Goal: Task Accomplishment & Management: Manage account settings

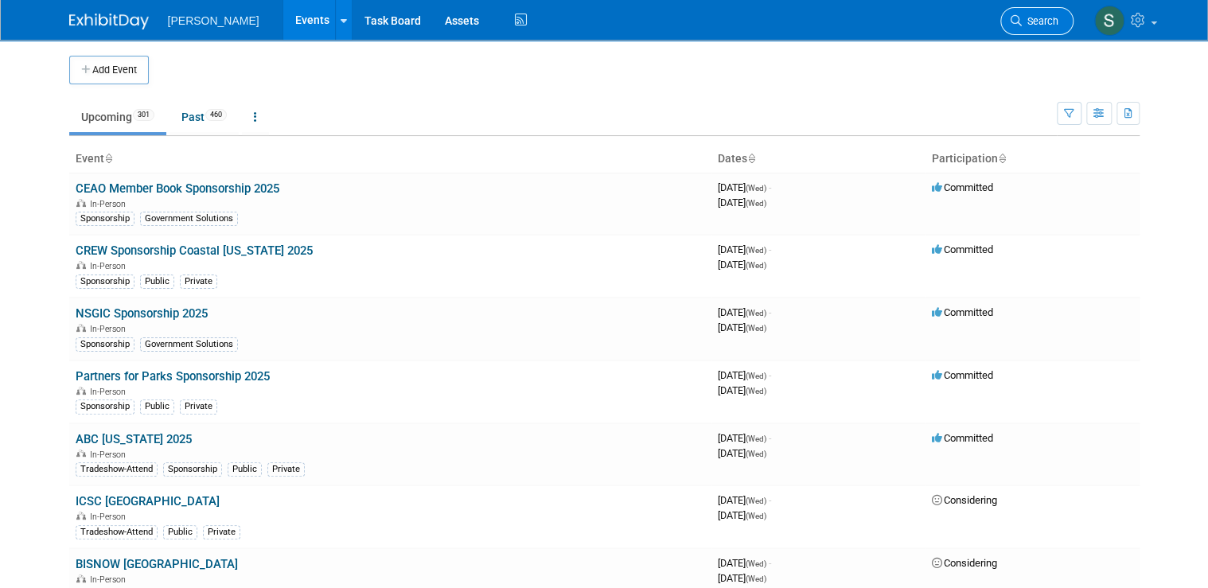
click at [1057, 19] on span "Search" at bounding box center [1040, 21] width 37 height 12
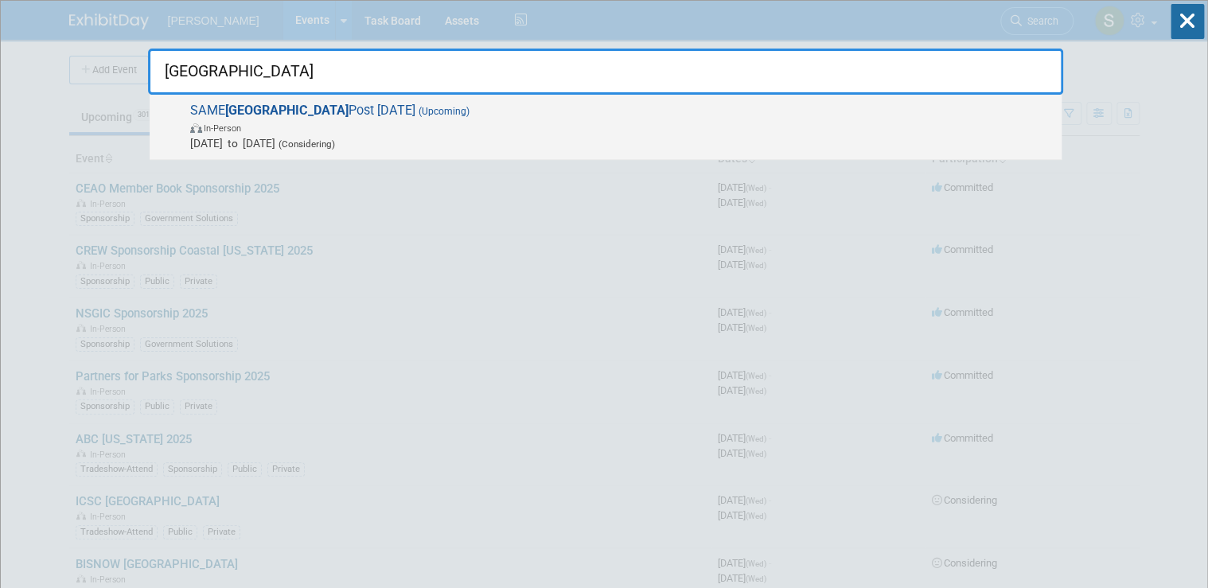
type input "[GEOGRAPHIC_DATA]"
click at [231, 111] on strong "[GEOGRAPHIC_DATA]" at bounding box center [286, 110] width 123 height 15
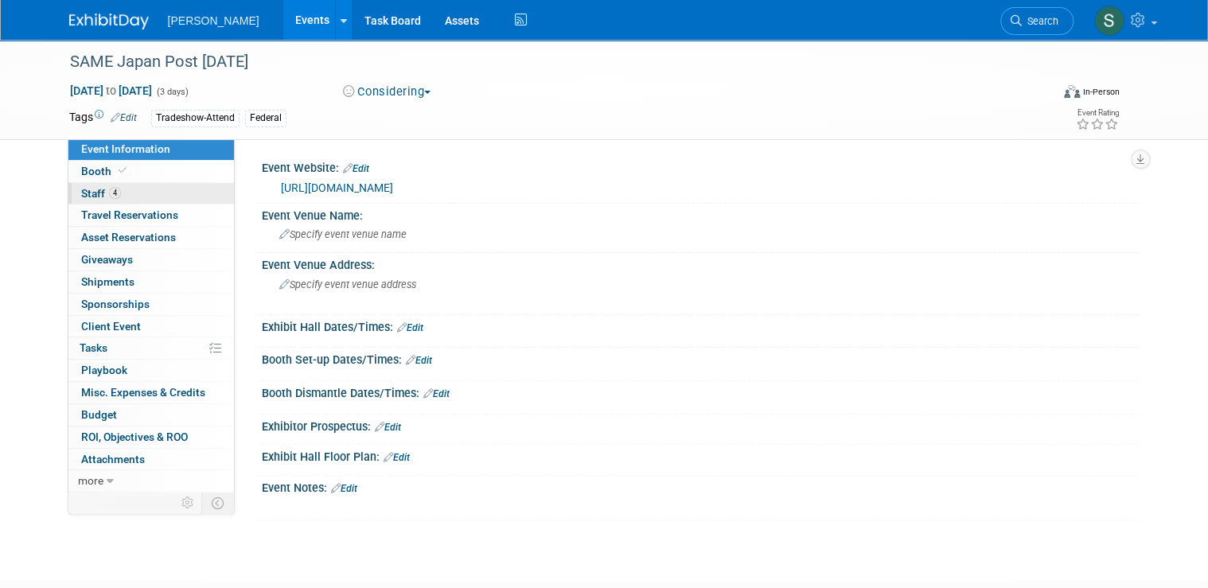
click at [146, 195] on link "4 Staff 4" at bounding box center [151, 193] width 166 height 21
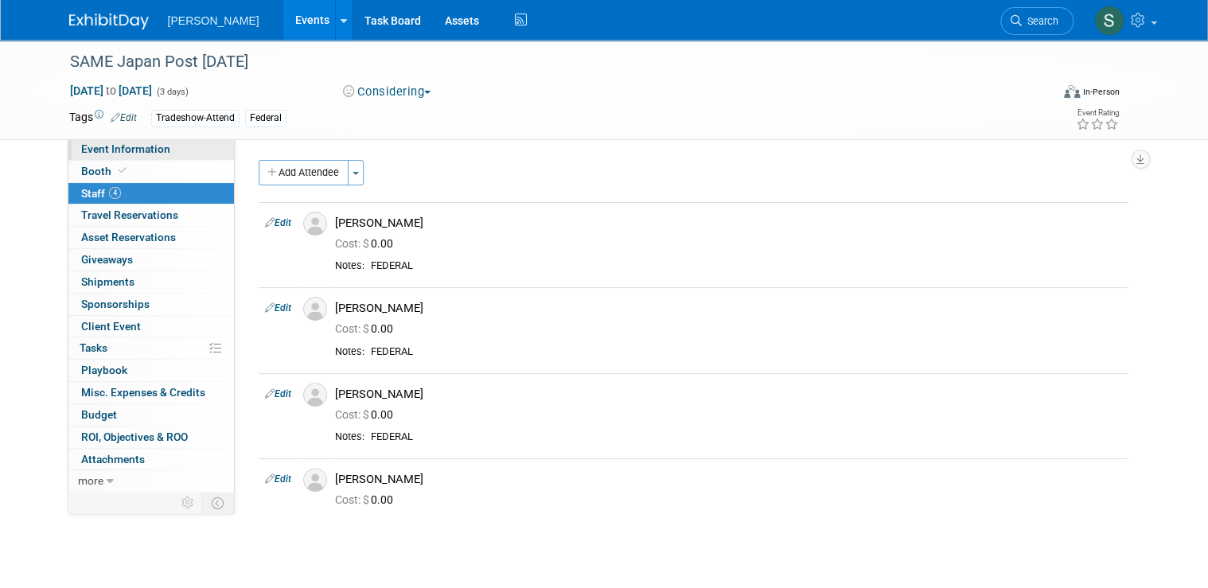
click at [141, 146] on span "Event Information" at bounding box center [125, 148] width 89 height 13
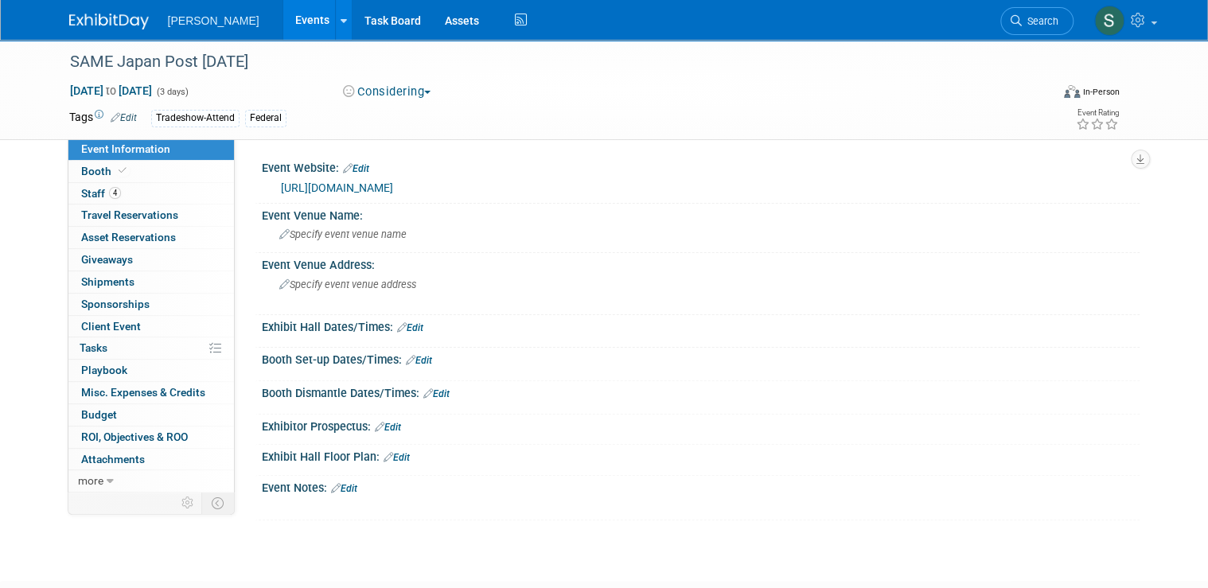
click at [360, 170] on link "Edit" at bounding box center [356, 168] width 26 height 11
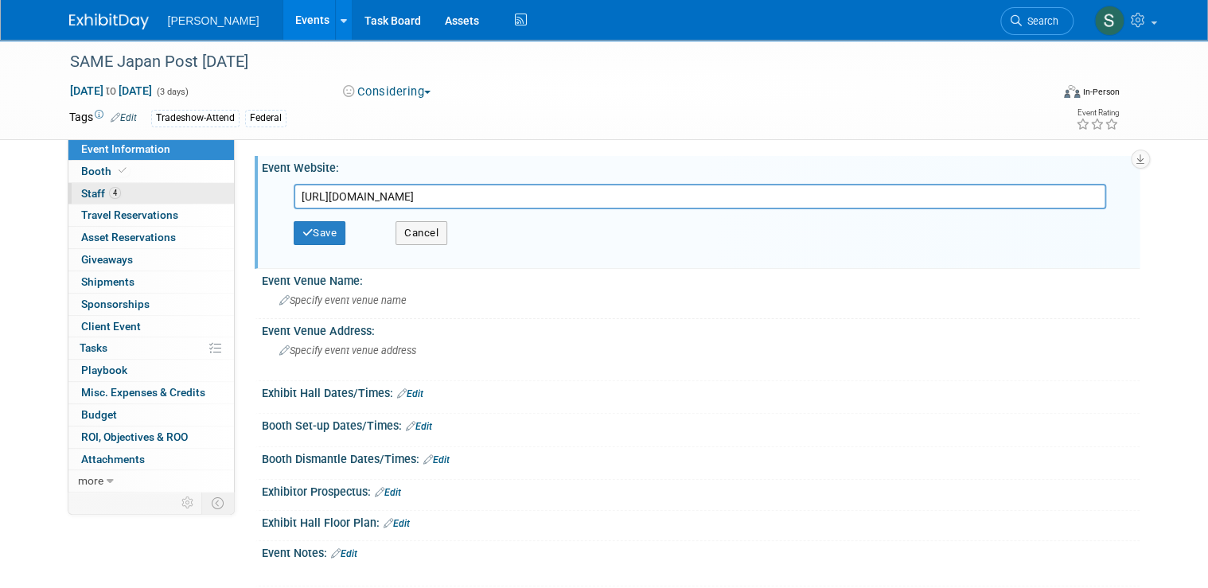
drag, startPoint x: 505, startPoint y: 191, endPoint x: 158, endPoint y: 191, distance: 347.8
click at [158, 191] on div "Event Information Event Info Booth Booth 4 Staff 4 Staff 0 Travel Reservations …" at bounding box center [604, 313] width 1094 height 547
type input "https://www.samejapan.org/post/something-big-just-launched-same-japan-industry-…"
click at [312, 228] on button "Save" at bounding box center [320, 233] width 53 height 24
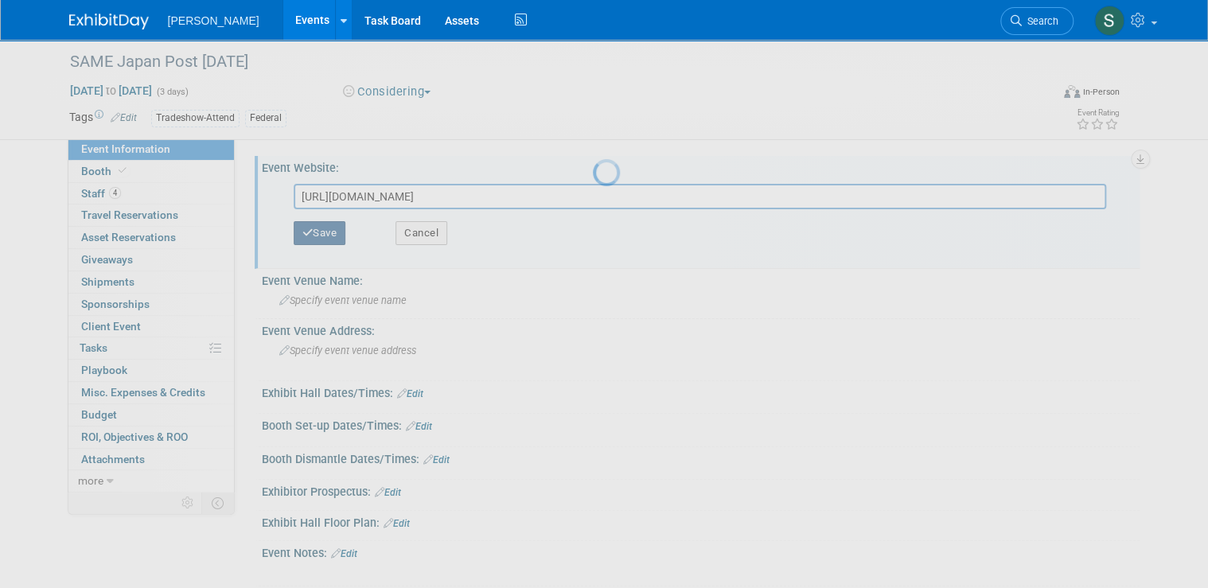
scroll to position [0, 0]
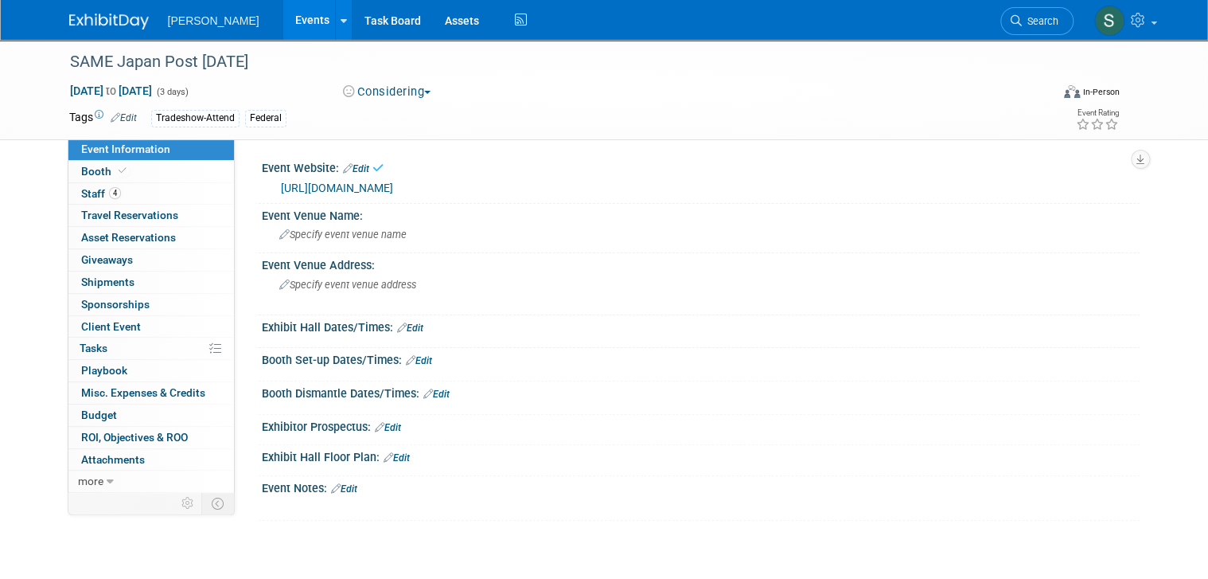
click at [393, 194] on link "https://www.samejapan.org/post/something-big-just-launched-same-japan-industry-…" at bounding box center [337, 187] width 112 height 13
click at [353, 162] on div "Event Website: Edit" at bounding box center [701, 166] width 878 height 21
click at [354, 166] on link "Edit" at bounding box center [356, 168] width 26 height 11
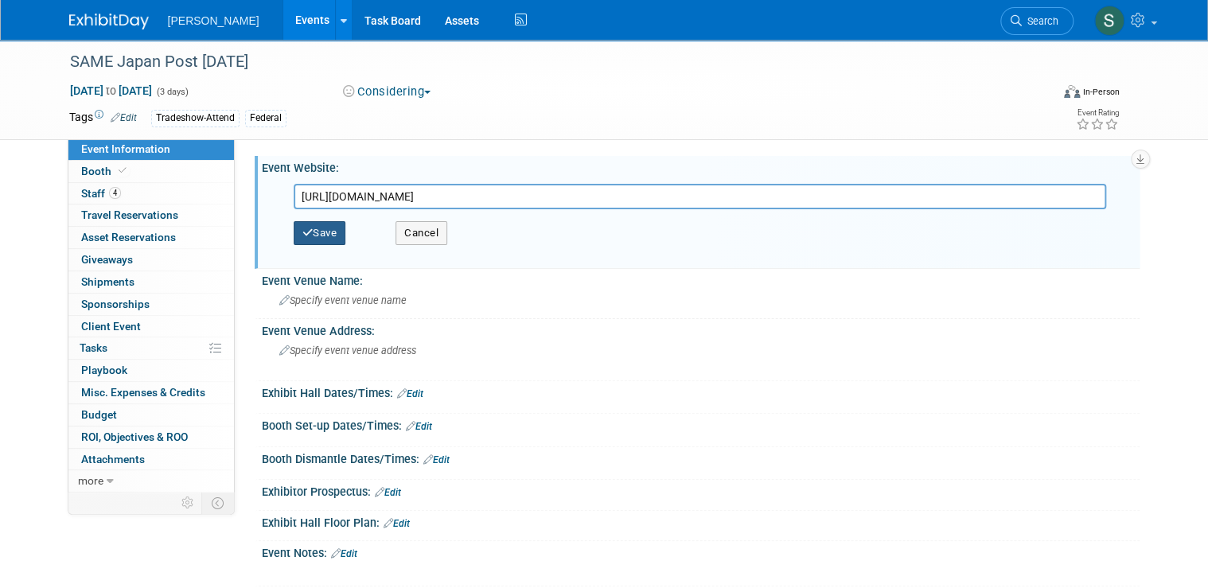
type input "https://forum.samejapan.org/"
click at [318, 232] on button "Save" at bounding box center [320, 233] width 53 height 24
